Goal: Task Accomplishment & Management: Manage account settings

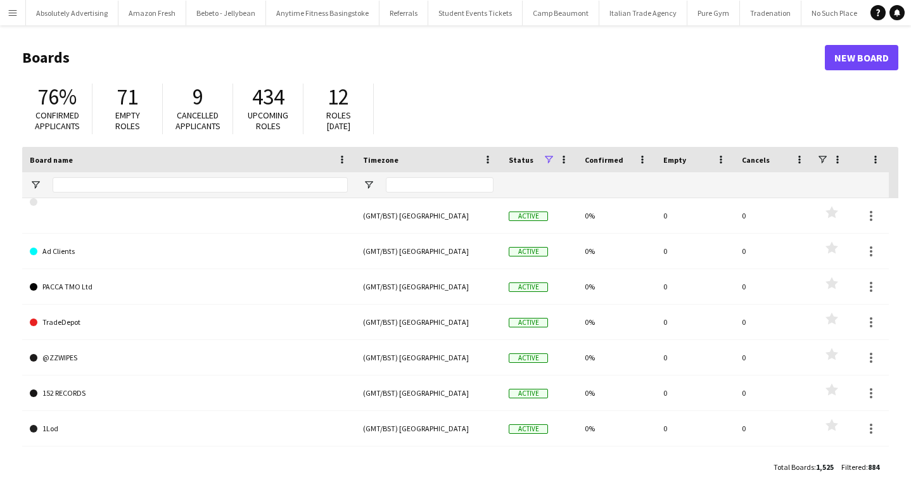
click at [11, 18] on button "Menu" at bounding box center [12, 12] width 25 height 25
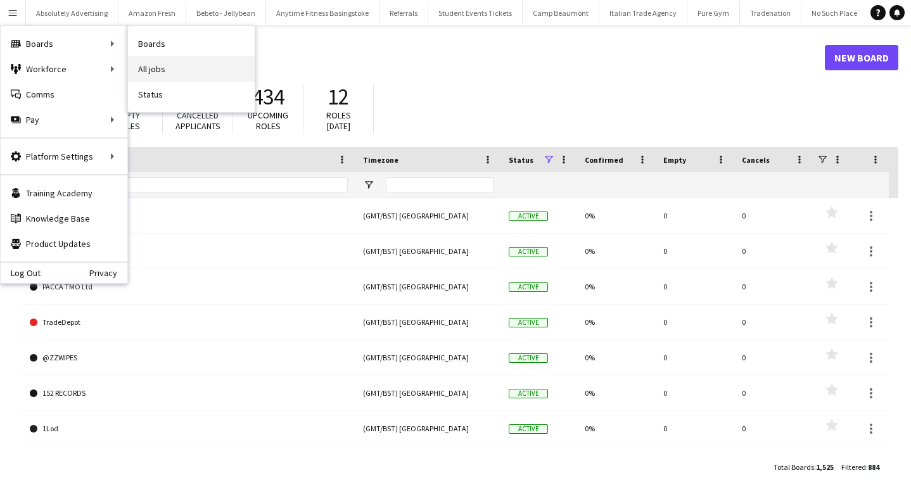
click at [170, 65] on link "All jobs" at bounding box center [191, 68] width 127 height 25
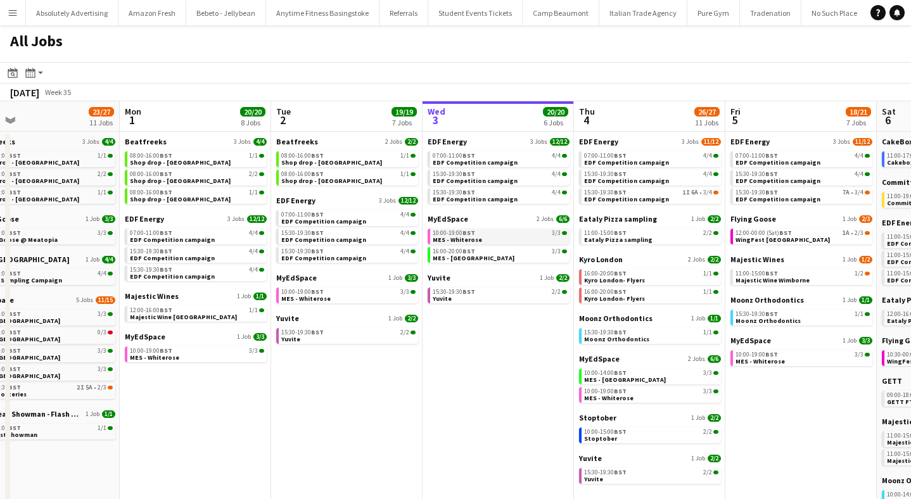
scroll to position [0, 332]
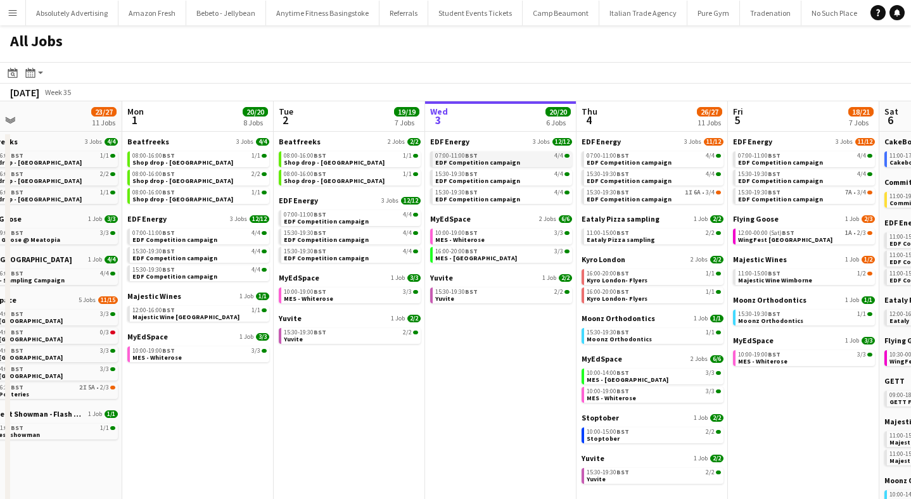
click at [481, 160] on span "EDF Competition campaign" at bounding box center [477, 162] width 85 height 8
click at [632, 160] on span "EDF Competition campaign" at bounding box center [629, 162] width 85 height 8
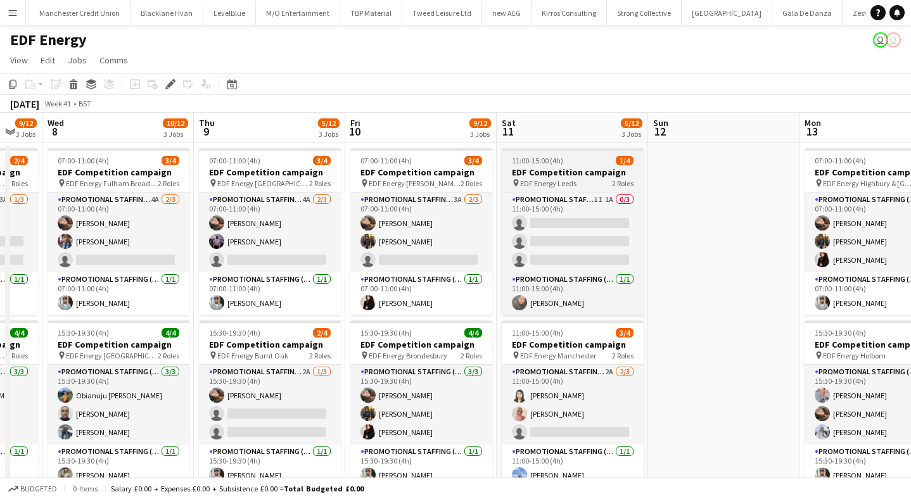
click at [581, 155] on app-job-card "11:00-15:00 (4h) 1/4 EDF Competition campaign pin EDF Energy Leeds 2 Roles Prom…" at bounding box center [573, 231] width 142 height 167
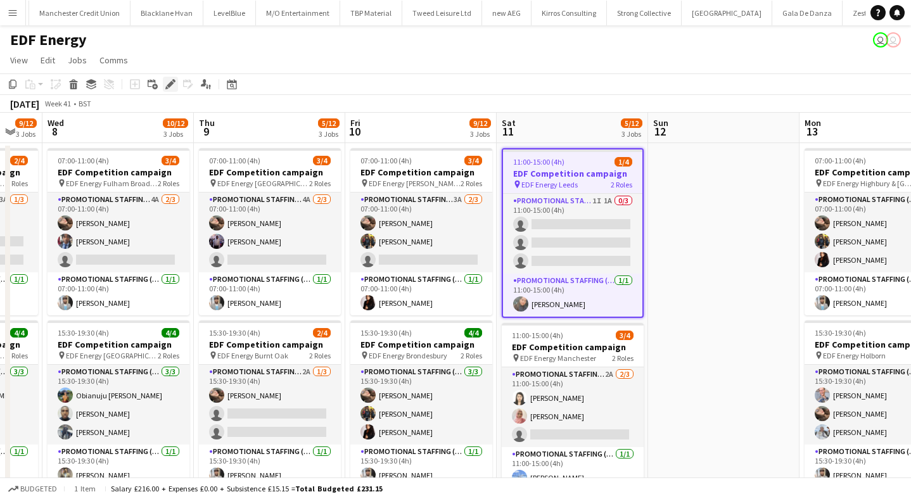
click at [168, 85] on icon at bounding box center [170, 84] width 7 height 7
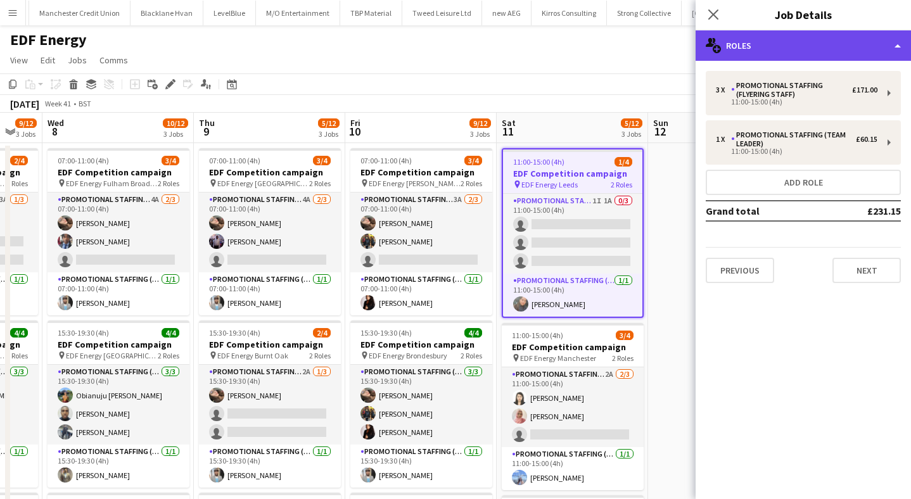
click at [823, 37] on div "multiple-users-add Roles" at bounding box center [802, 45] width 215 height 30
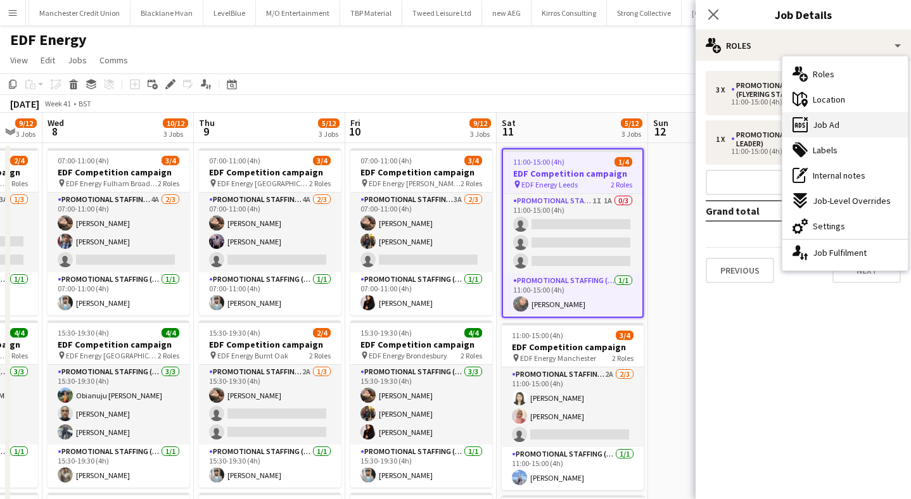
click at [844, 119] on div "ads-window Job Ad" at bounding box center [844, 124] width 125 height 25
